Goal: Task Accomplishment & Management: Manage account settings

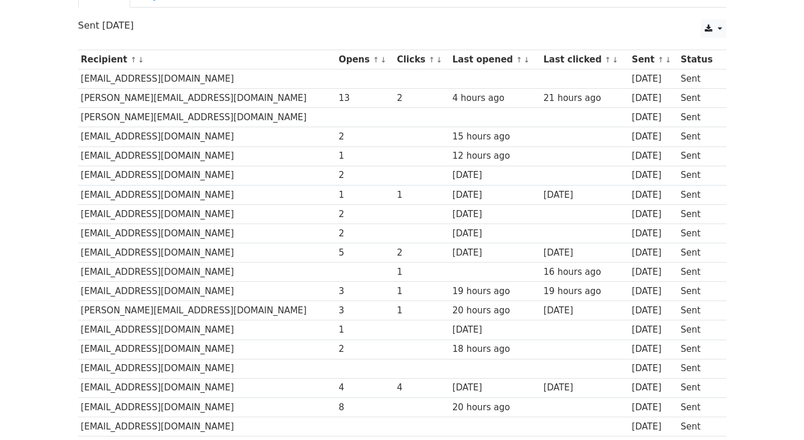
scroll to position [160, 0]
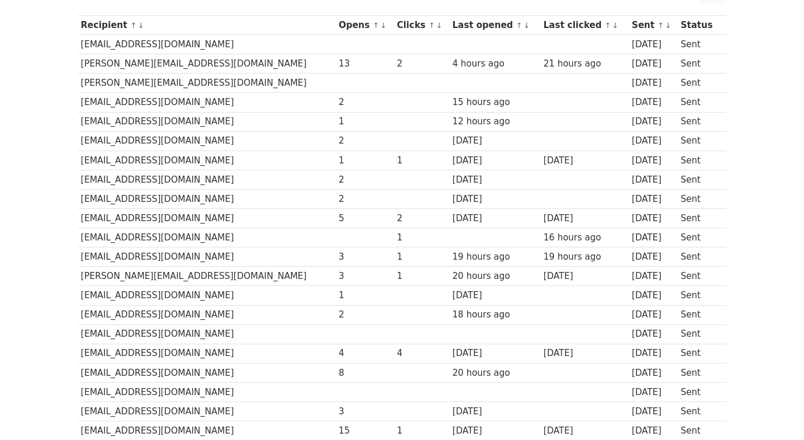
click at [429, 25] on link "↑" at bounding box center [432, 25] width 6 height 9
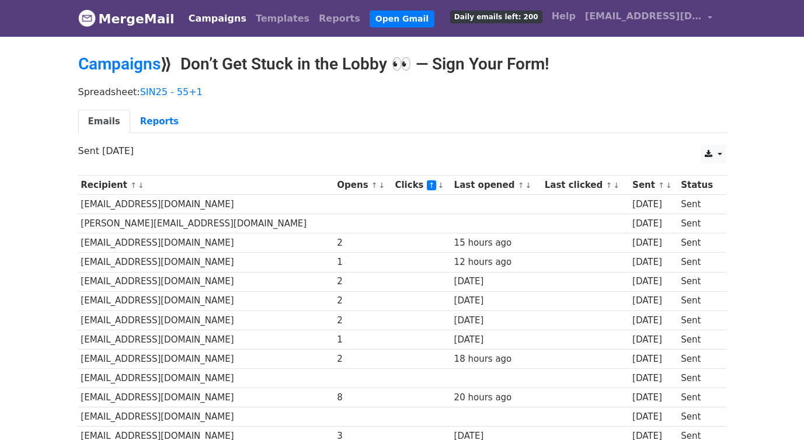
click at [438, 188] on link "↓" at bounding box center [441, 185] width 6 height 9
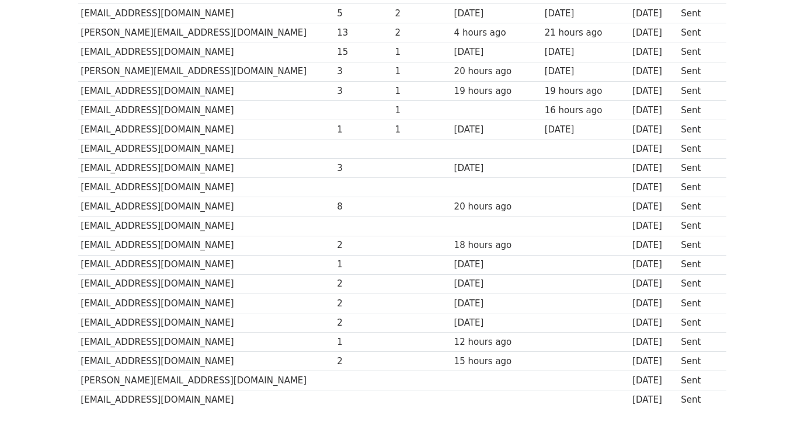
scroll to position [230, 0]
